Goal: Information Seeking & Learning: Learn about a topic

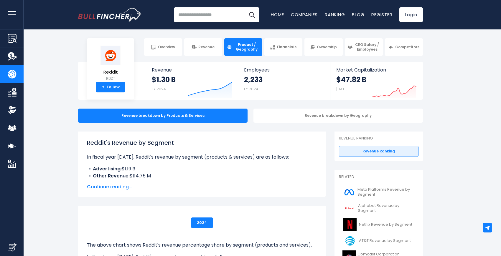
click at [196, 50] on link "Revenue" at bounding box center [203, 47] width 38 height 18
click at [214, 48] on span "Revenue" at bounding box center [206, 47] width 16 height 5
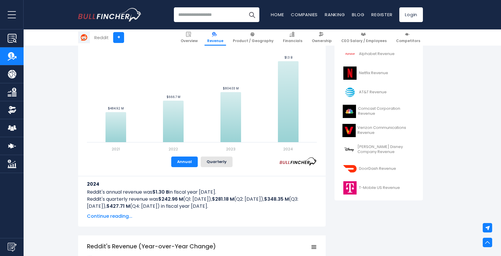
scroll to position [167, 0]
click at [196, 162] on button "Annual" at bounding box center [184, 161] width 27 height 11
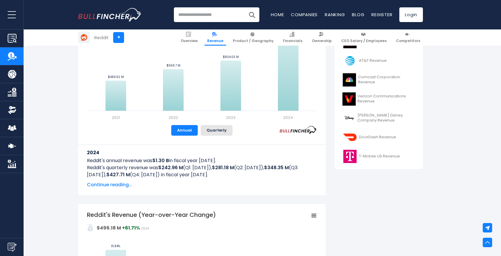
scroll to position [131, 0]
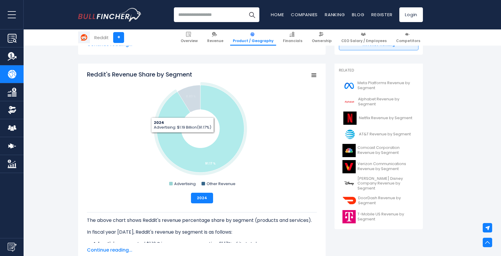
scroll to position [146, 0]
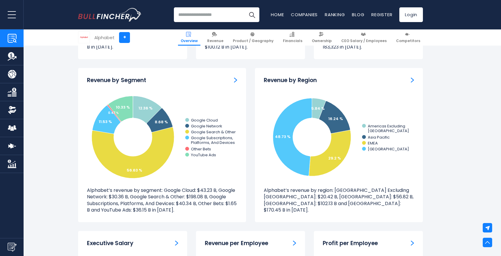
scroll to position [528, 0]
click at [199, 17] on input "search" at bounding box center [216, 14] width 85 height 15
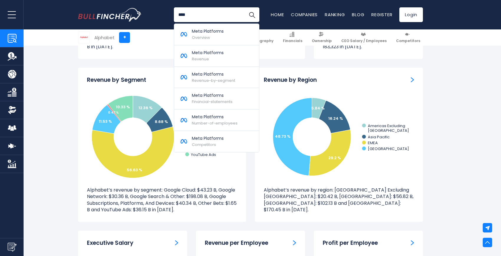
type input "****"
click at [244, 7] on button "Search" at bounding box center [251, 14] width 15 height 15
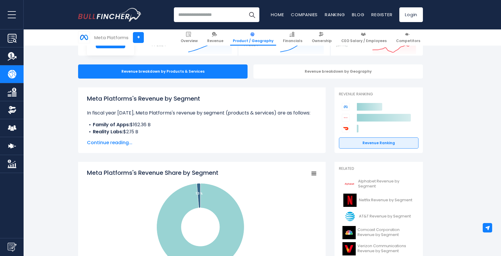
scroll to position [44, 0]
click at [193, 27] on div "Recent searches Trending searches Apple Overview" at bounding box center [250, 14] width 345 height 29
click at [191, 19] on input "search" at bounding box center [216, 14] width 85 height 15
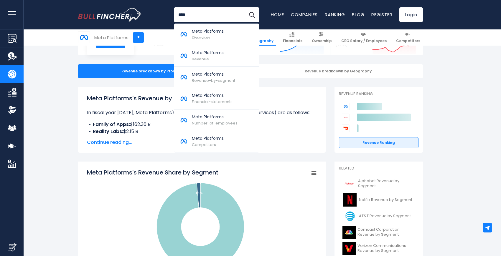
type input "****"
click at [216, 55] on p "Meta Platforms" at bounding box center [208, 53] width 32 height 6
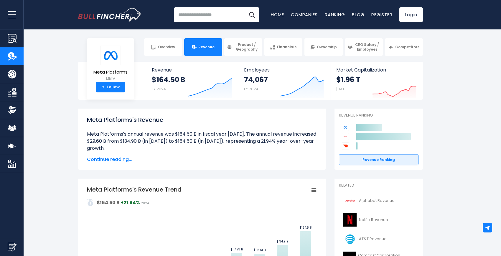
click at [346, 127] on img at bounding box center [345, 127] width 7 height 7
click at [172, 45] on span "Overview" at bounding box center [166, 47] width 17 height 5
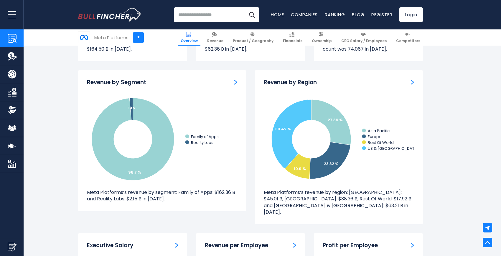
scroll to position [526, 0]
click at [158, 222] on div "Revenue by Segment Created with Highcharts 12.1.2 98.7 % 1.3 % Family of Apps R…" at bounding box center [162, 151] width 177 height 163
